Goal: Manage account settings

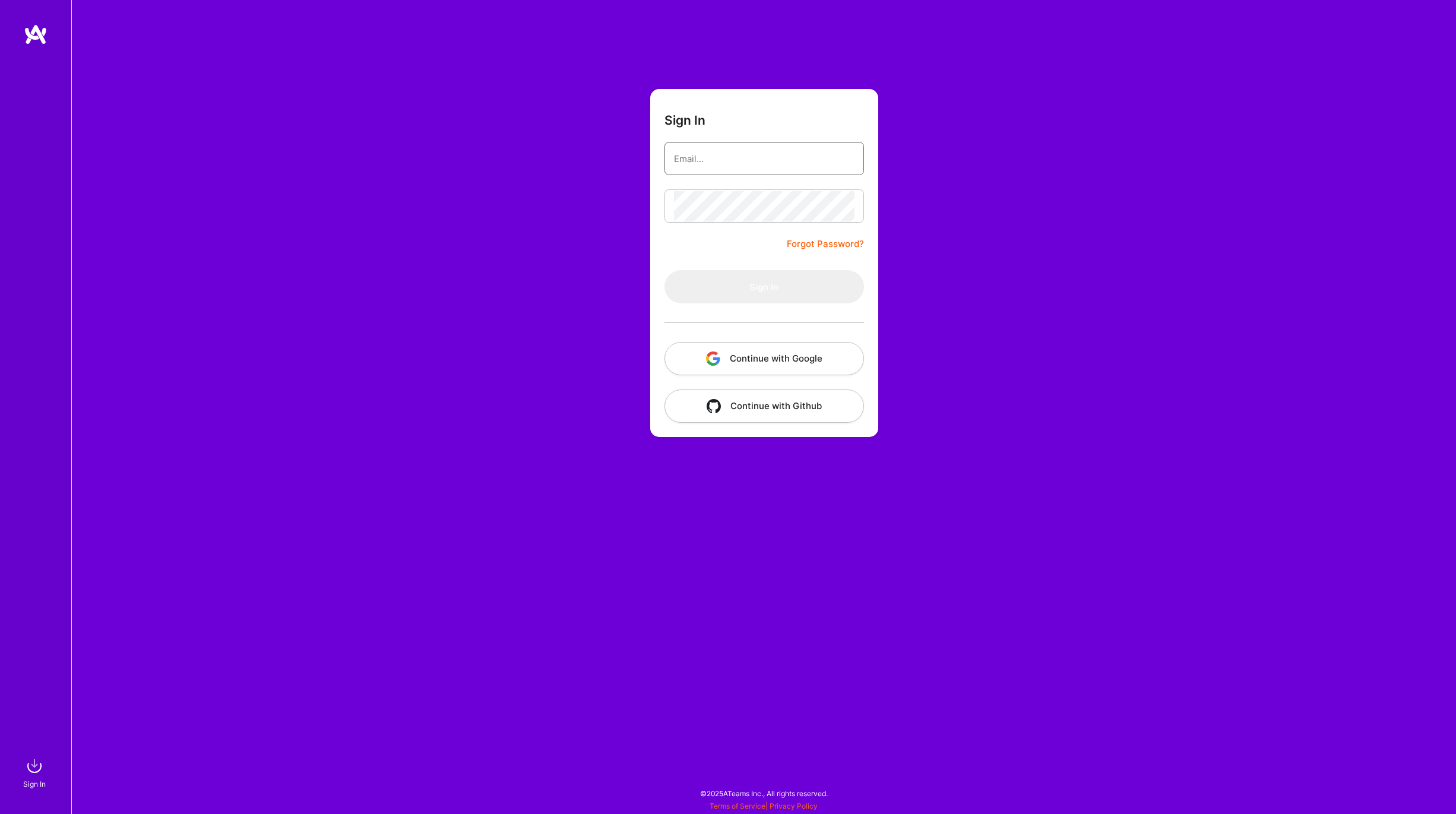
type input "[EMAIL_ADDRESS][DOMAIN_NAME]"
click at [751, 163] on input "[EMAIL_ADDRESS][DOMAIN_NAME]" at bounding box center [764, 159] width 180 height 31
click at [1025, 251] on div "Sign In [EMAIL_ADDRESS][DOMAIN_NAME] Forgot Password? Sign In Continue with Goo…" at bounding box center [763, 407] width 1384 height 814
click at [782, 291] on button "Sign In" at bounding box center [764, 286] width 199 height 33
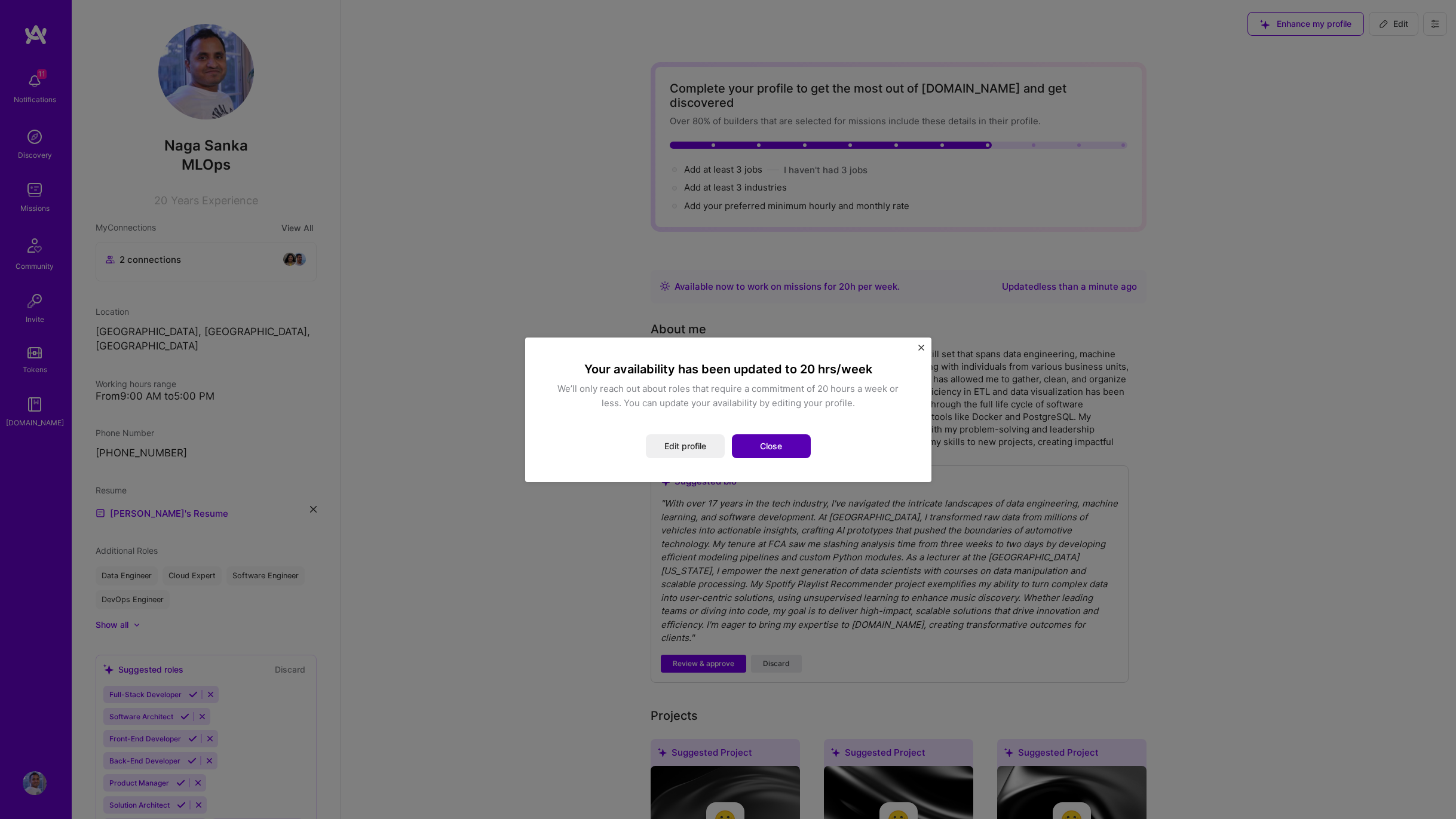
click at [763, 453] on button "Close" at bounding box center [770, 447] width 79 height 24
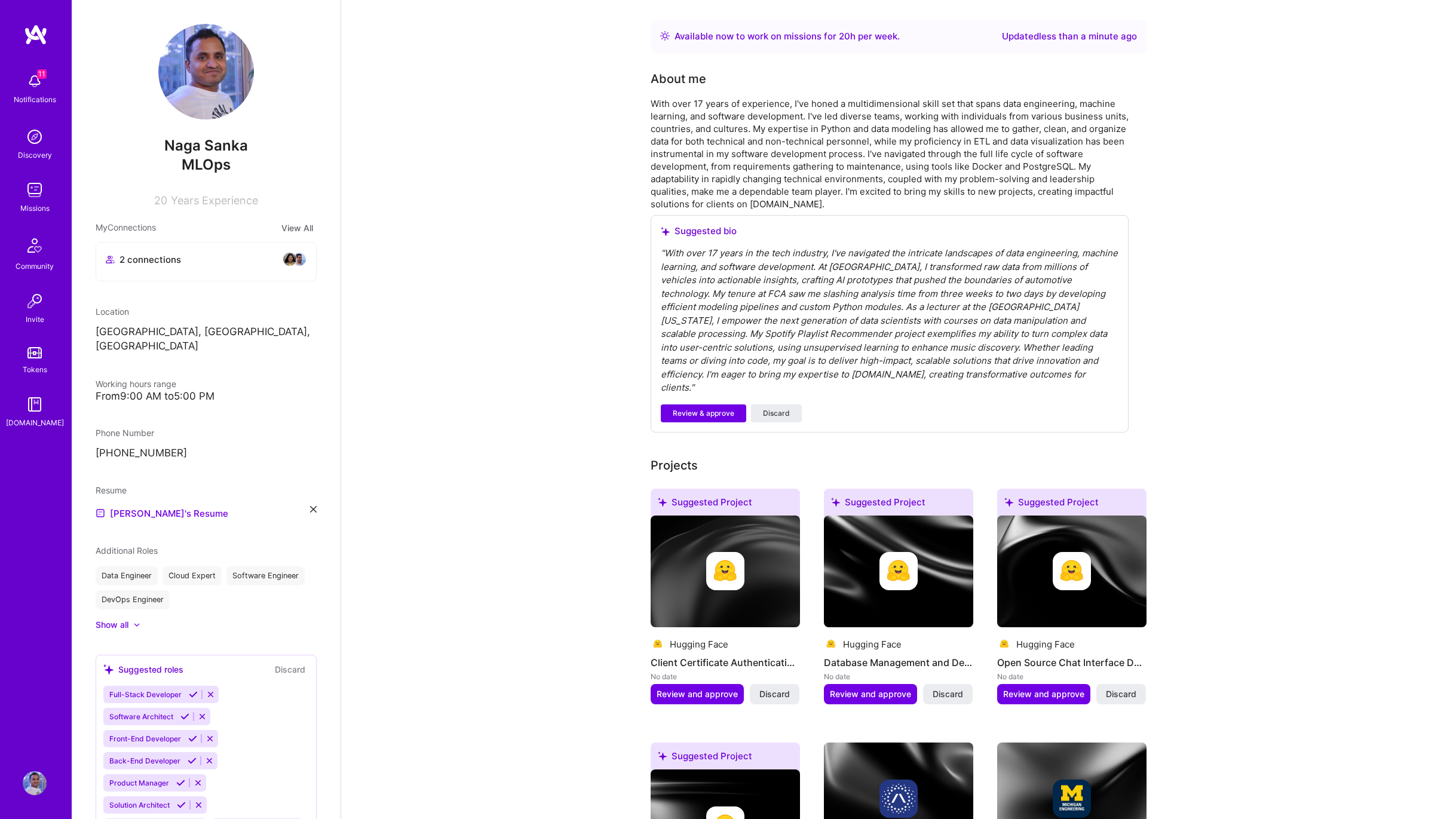
scroll to position [279, 0]
